Goal: Task Accomplishment & Management: Use online tool/utility

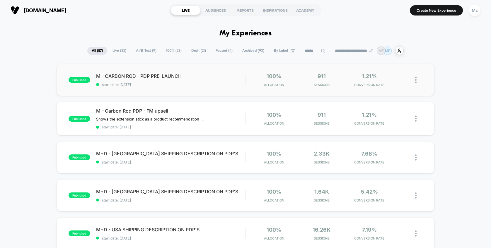
click at [415, 81] on img at bounding box center [415, 80] width 1 height 6
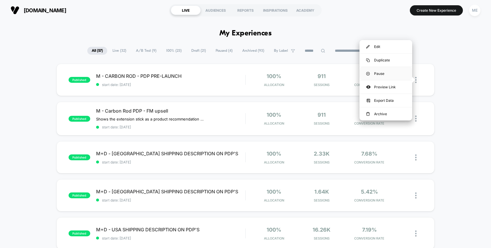
click at [383, 73] on div "Pause" at bounding box center [385, 73] width 53 height 13
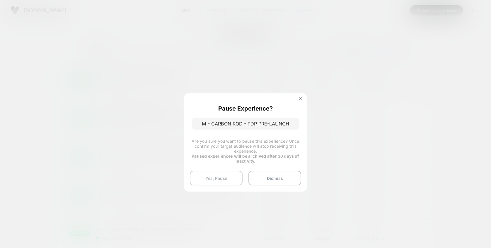
click at [226, 178] on button "Yes, Pause" at bounding box center [216, 178] width 53 height 15
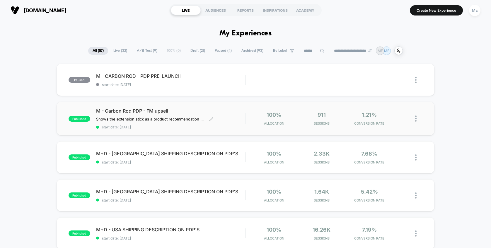
click at [235, 114] on span "M - Carbon Rod PDP - FM upsell" at bounding box center [170, 111] width 149 height 6
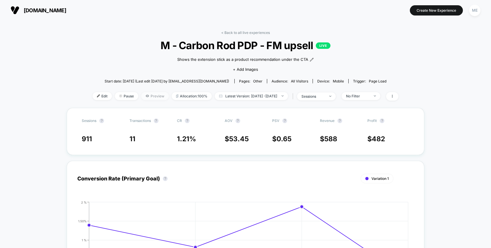
click at [149, 97] on span "Preview" at bounding box center [155, 96] width 28 height 8
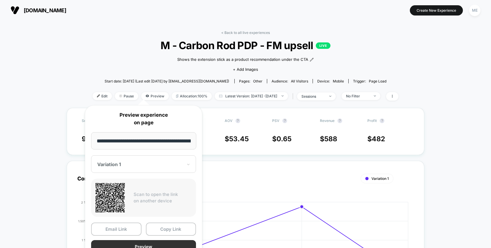
click at [149, 243] on button "Preview" at bounding box center [143, 246] width 105 height 13
